Goal: Task Accomplishment & Management: Manage account settings

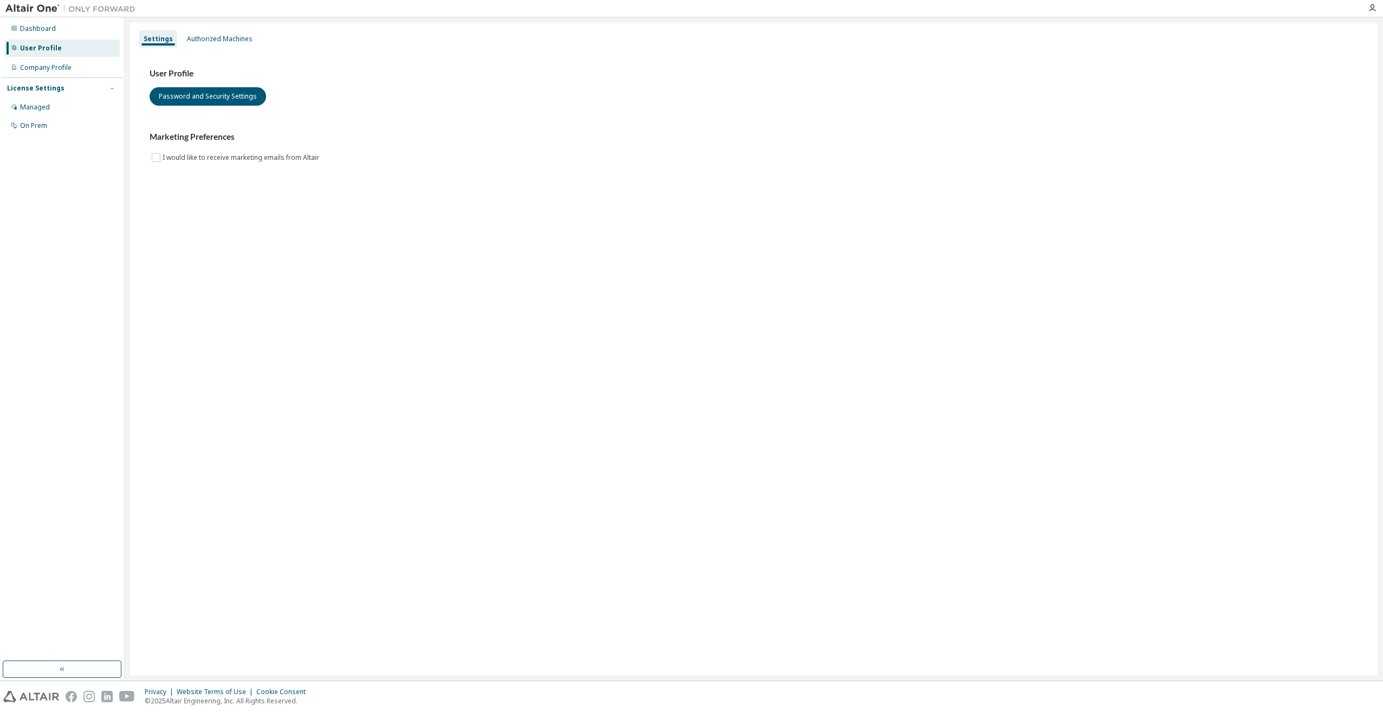
click at [34, 12] on img at bounding box center [72, 8] width 135 height 11
click at [37, 7] on img at bounding box center [72, 8] width 135 height 11
click at [86, 5] on img at bounding box center [72, 8] width 135 height 11
click at [34, 23] on div "Dashboard" at bounding box center [61, 28] width 115 height 17
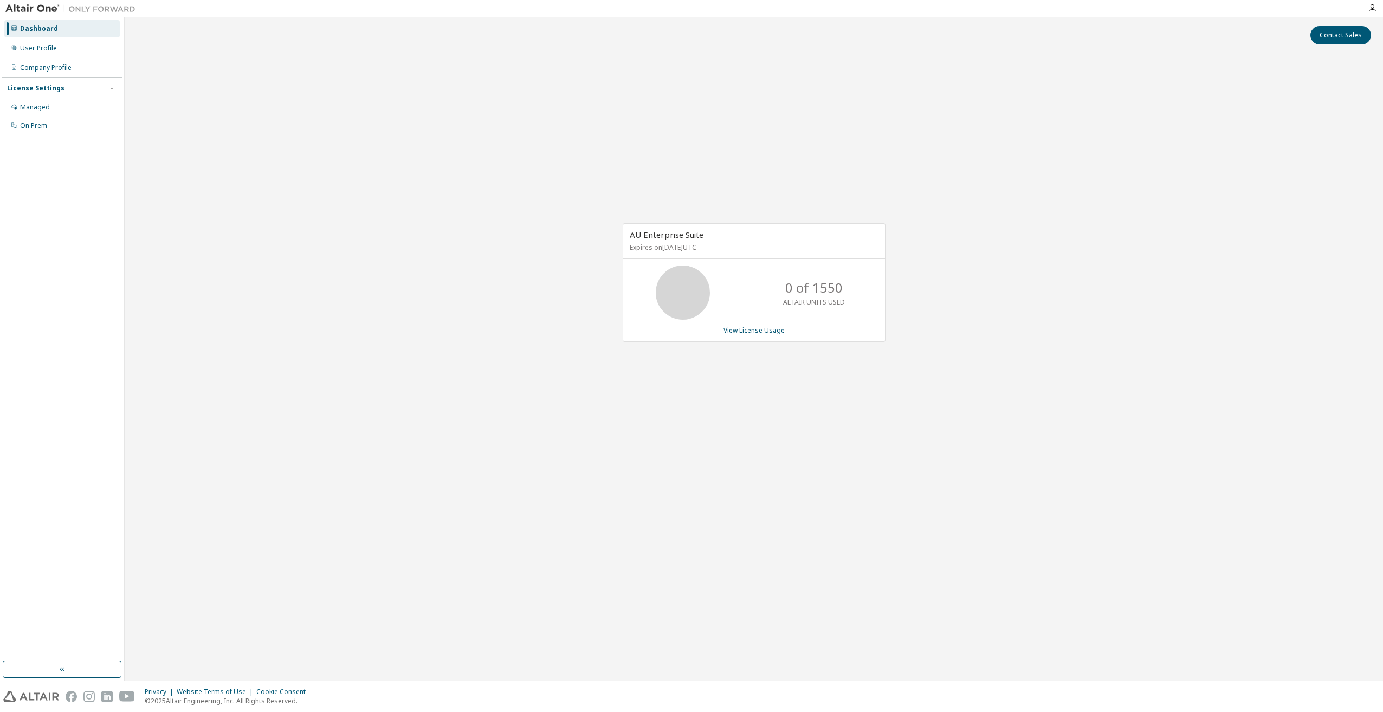
click at [716, 302] on div "0 of 1550 ALTAIR UNITS USED" at bounding box center [754, 292] width 262 height 54
click at [748, 332] on link "View License Usage" at bounding box center [753, 330] width 61 height 9
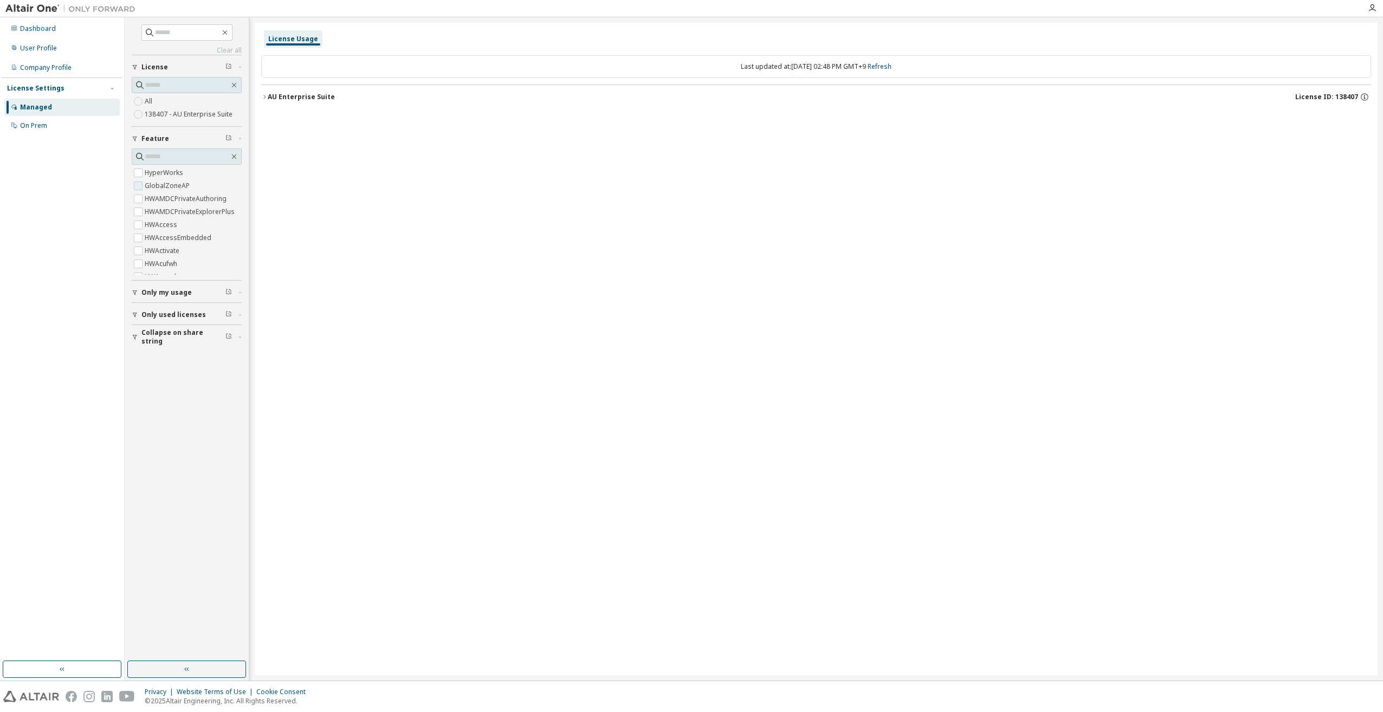
click at [196, 187] on span "GlobalZoneAP" at bounding box center [187, 185] width 110 height 13
click at [171, 216] on label "HWAMDCPrivateExplorerPlus" at bounding box center [191, 211] width 92 height 13
click at [234, 160] on span at bounding box center [187, 156] width 110 height 16
click at [1373, 5] on icon "button" at bounding box center [1371, 8] width 9 height 9
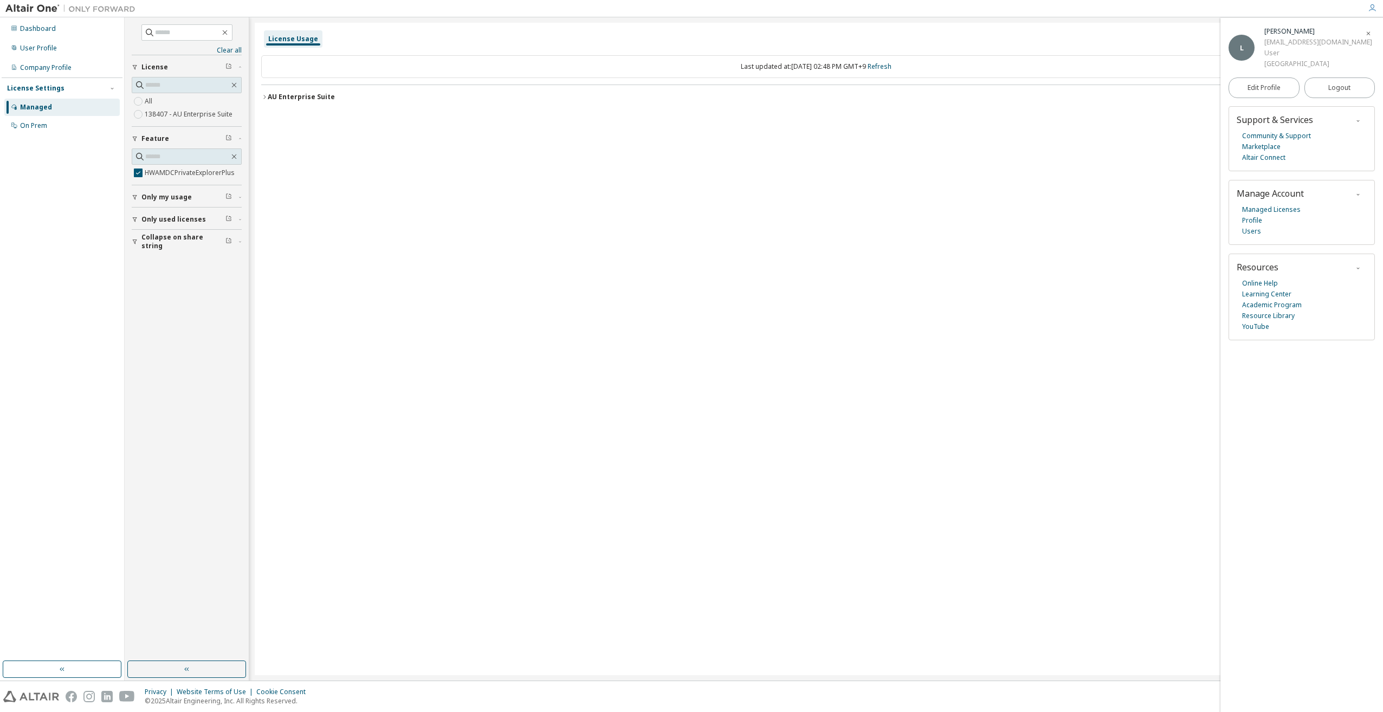
click at [1138, 191] on div "License Usage Last updated at: Tue 2025-09-09 02:48 PM GMT+9 Refresh AU Enterpr…" at bounding box center [816, 349] width 1122 height 652
click at [697, 460] on div "License Usage Last updated at: Tue 2025-09-09 02:48 PM GMT+9 Refresh AU Enterpr…" at bounding box center [816, 349] width 1122 height 652
click at [1328, 86] on span "Logout" at bounding box center [1339, 87] width 22 height 11
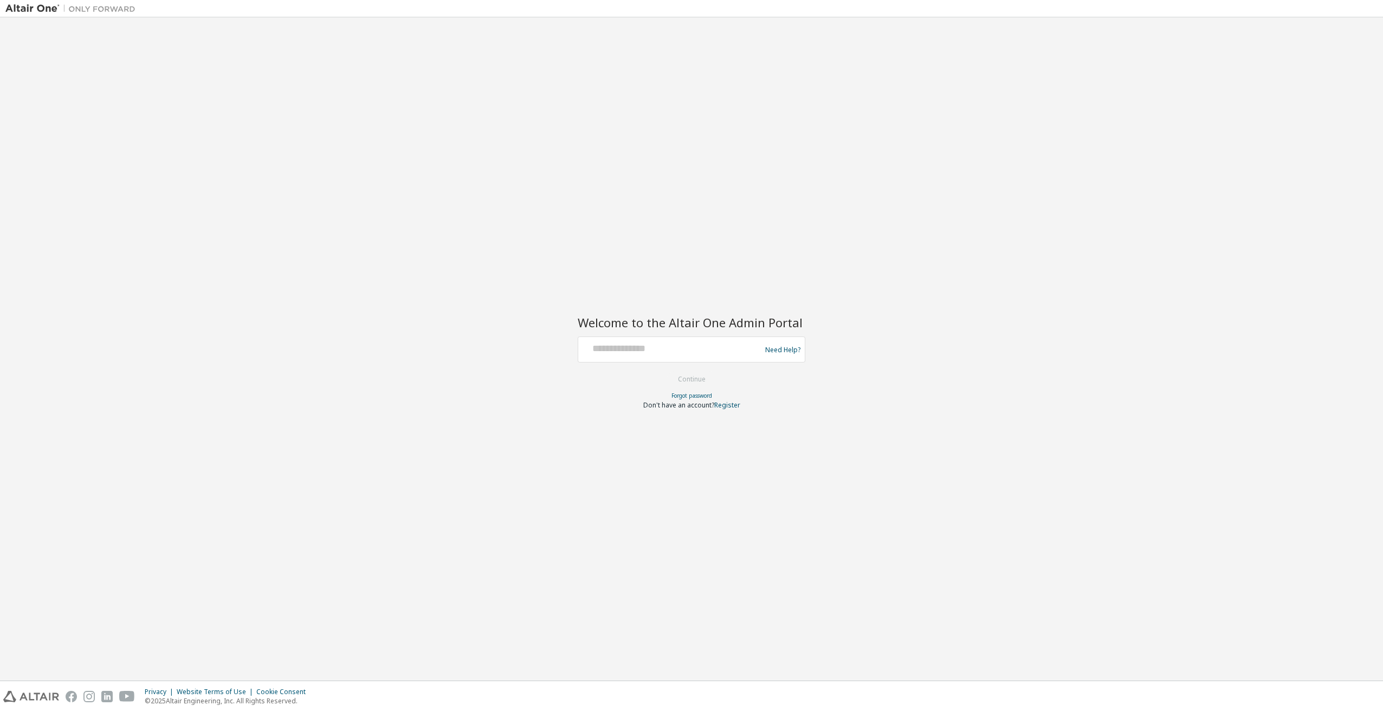
click at [657, 358] on div at bounding box center [670, 349] width 177 height 21
